Goal: Task Accomplishment & Management: Manage account settings

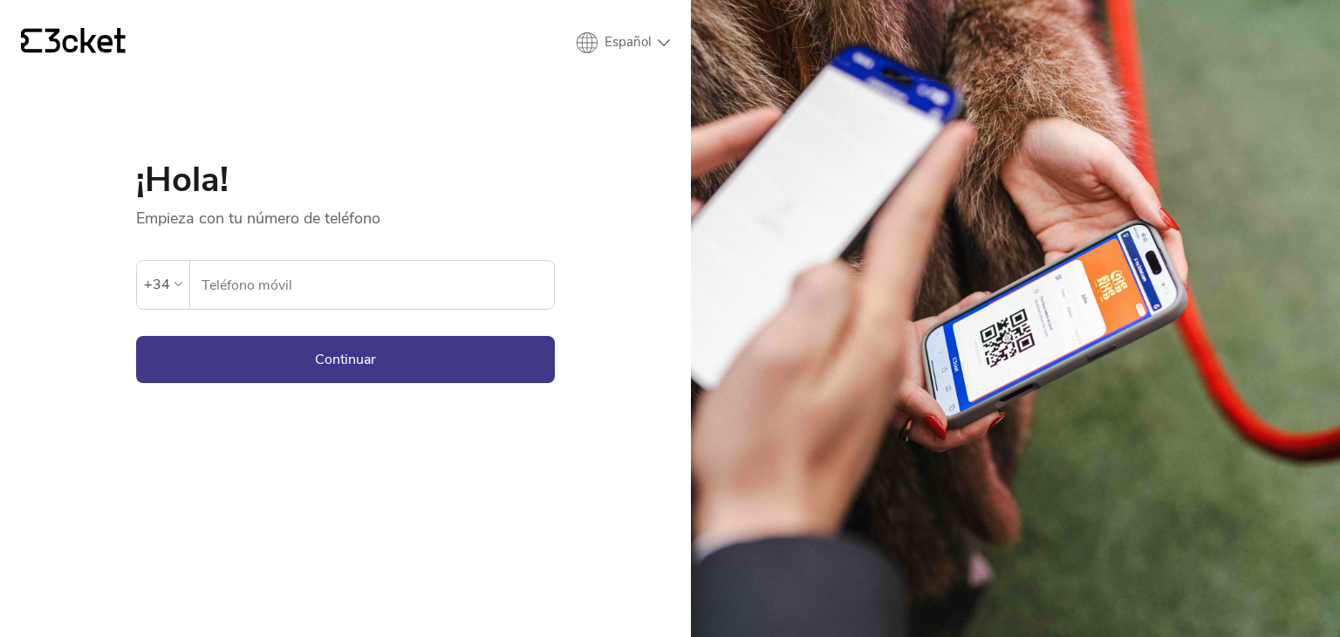
drag, startPoint x: 233, startPoint y: 290, endPoint x: 308, endPoint y: 305, distance: 76.5
click at [233, 290] on input "Teléfono móvil" at bounding box center [377, 285] width 353 height 48
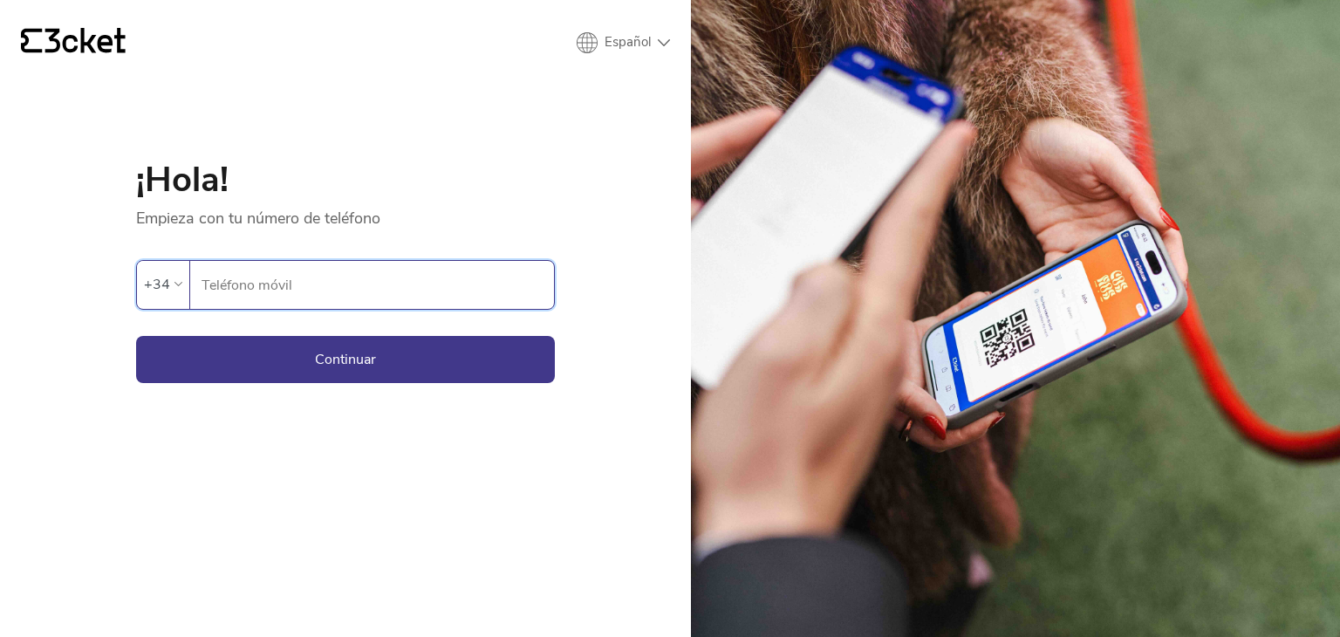
type input "686028638"
click at [368, 341] on button "Continuar" at bounding box center [345, 359] width 419 height 47
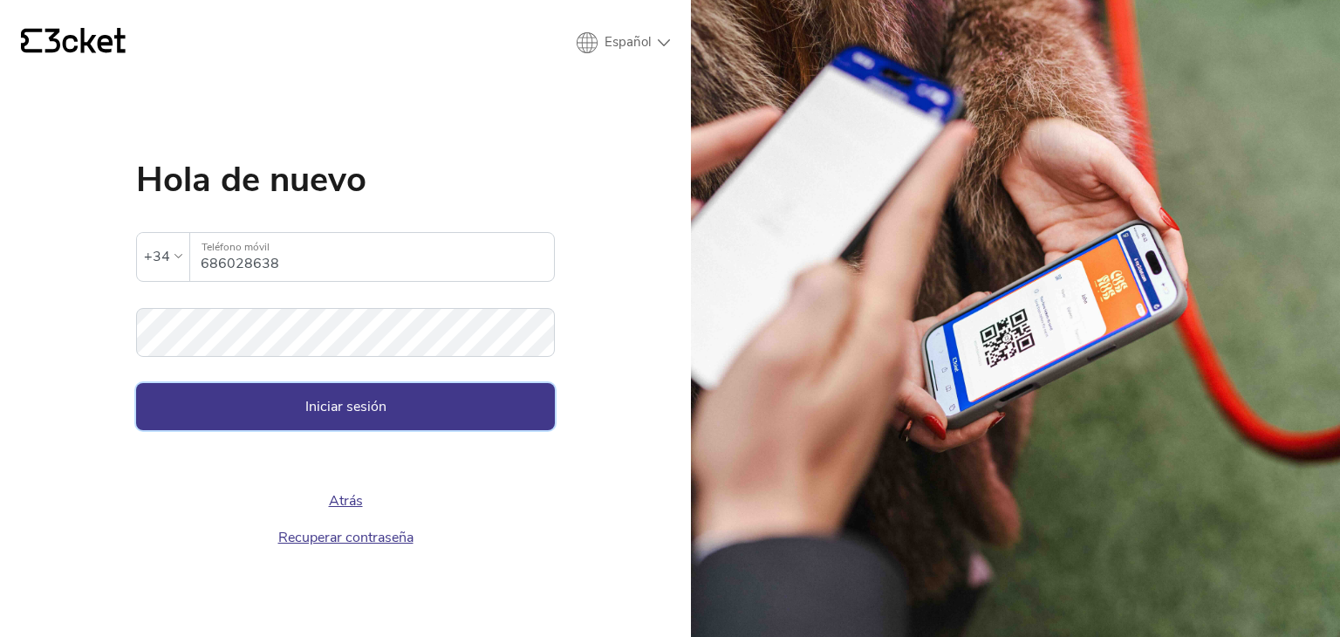
click at [356, 413] on button "Iniciar sesión" at bounding box center [345, 406] width 419 height 47
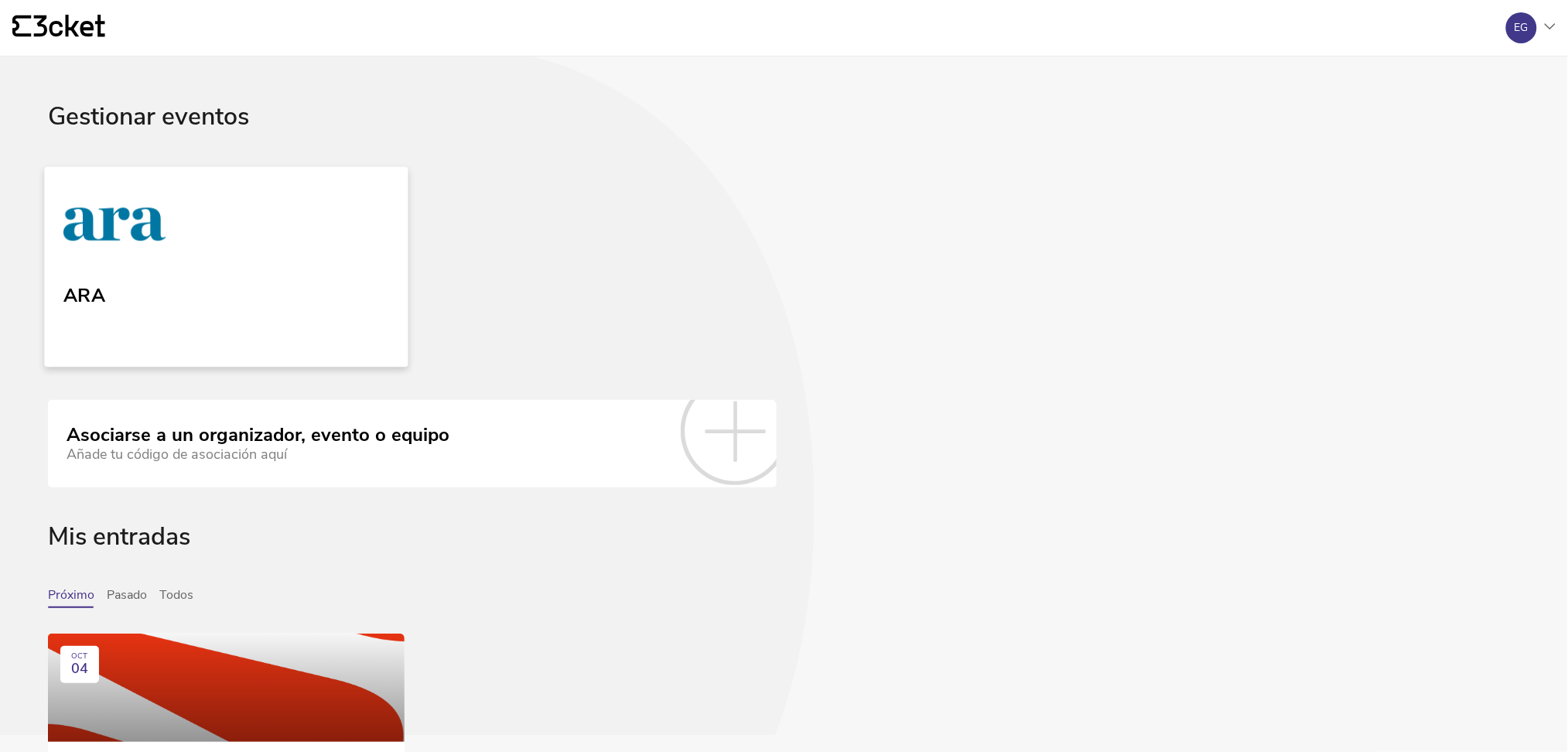
click at [214, 221] on link "ARA" at bounding box center [226, 267] width 364 height 200
